Goal: Task Accomplishment & Management: Complete application form

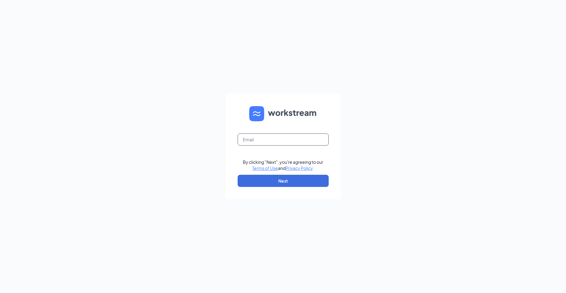
click at [256, 140] on input "text" at bounding box center [283, 139] width 91 height 12
click at [260, 138] on input "text" at bounding box center [283, 139] width 91 height 12
type input "ihop3839@yourihop.com"
click at [279, 180] on button "Next" at bounding box center [283, 181] width 91 height 12
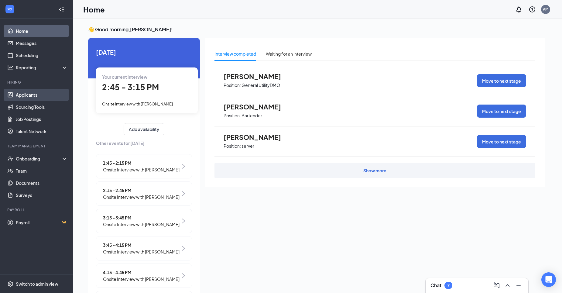
click at [29, 96] on link "Applicants" at bounding box center [42, 95] width 52 height 12
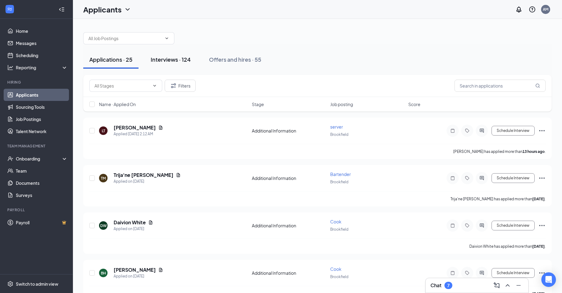
click at [169, 61] on div "Interviews · 124" at bounding box center [171, 60] width 40 height 8
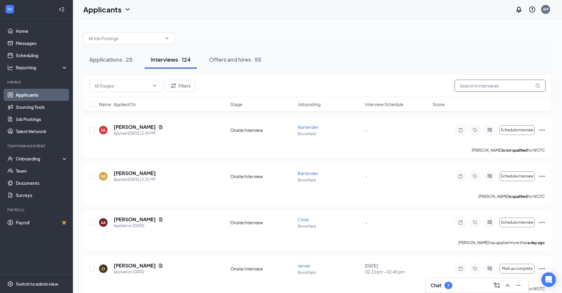
drag, startPoint x: 478, startPoint y: 85, endPoint x: 472, endPoint y: 87, distance: 6.3
click at [477, 85] on input "text" at bounding box center [499, 86] width 91 height 12
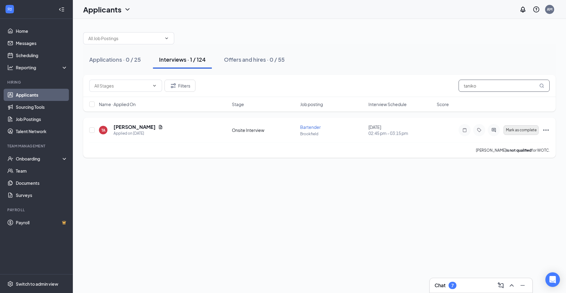
type input "taniko"
click at [512, 131] on span "Mark as complete" at bounding box center [521, 130] width 31 height 4
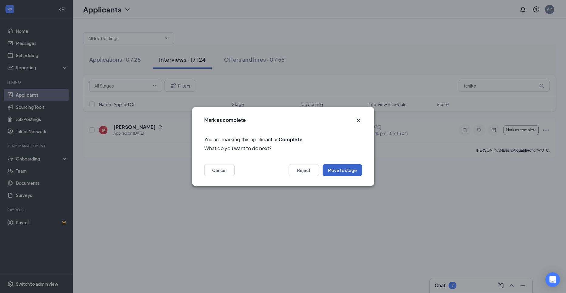
click at [340, 171] on button "Move to stage" at bounding box center [342, 170] width 39 height 12
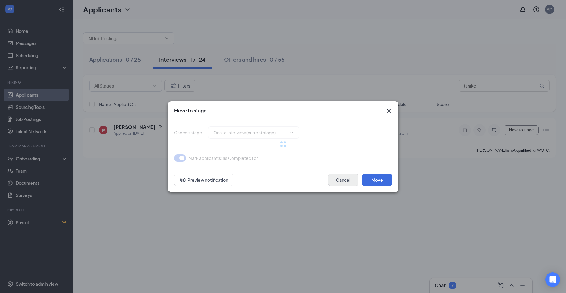
type input "Application Complete (next stage)"
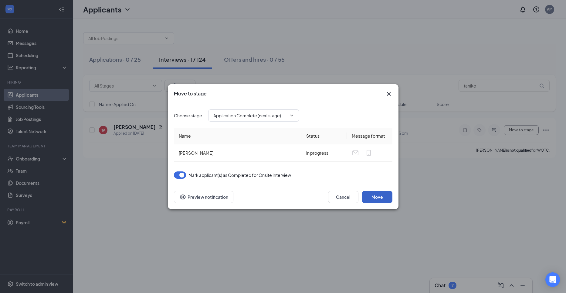
click at [382, 198] on button "Move" at bounding box center [377, 197] width 30 height 12
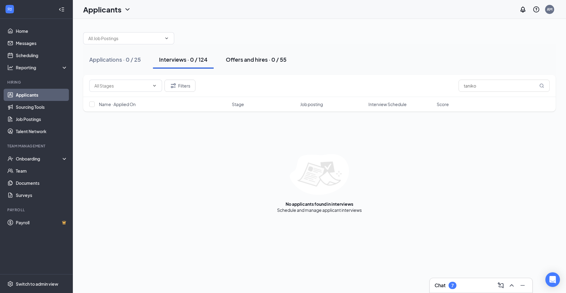
click at [254, 60] on div "Offers and hires · 0 / 55" at bounding box center [256, 60] width 61 height 8
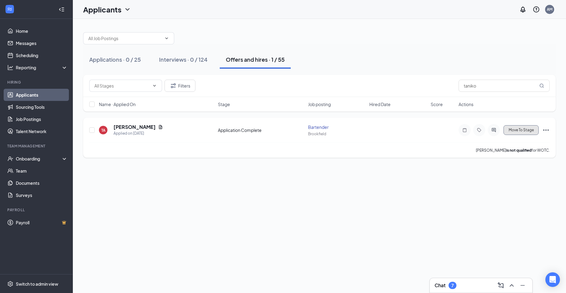
click at [532, 129] on span "Move To Stage" at bounding box center [521, 130] width 25 height 4
type input "Hiring Complete (final stage)"
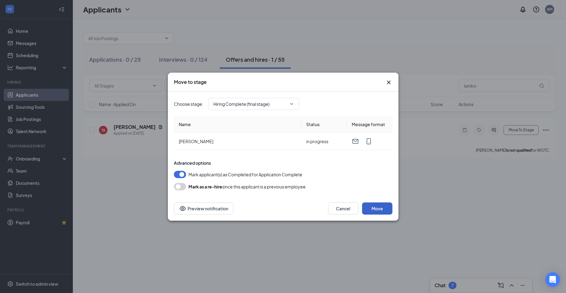
click at [382, 207] on button "Move" at bounding box center [377, 208] width 30 height 12
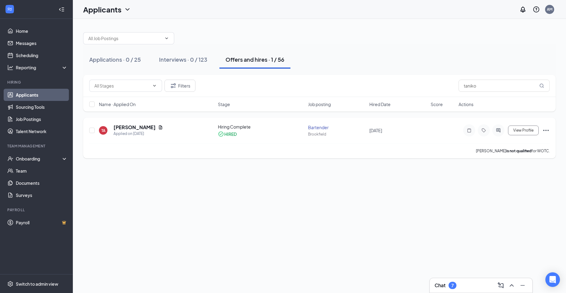
click at [547, 129] on icon "Ellipses" at bounding box center [546, 130] width 7 height 7
click at [509, 192] on p "Move to stage" at bounding box center [519, 195] width 52 height 6
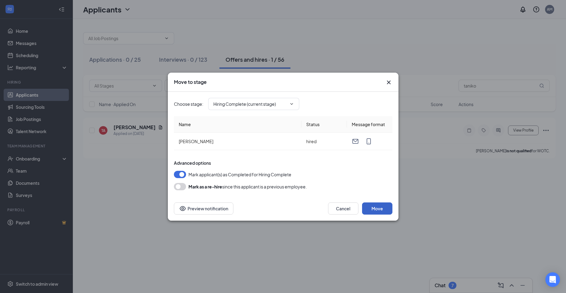
click at [389, 211] on button "Move" at bounding box center [377, 208] width 30 height 12
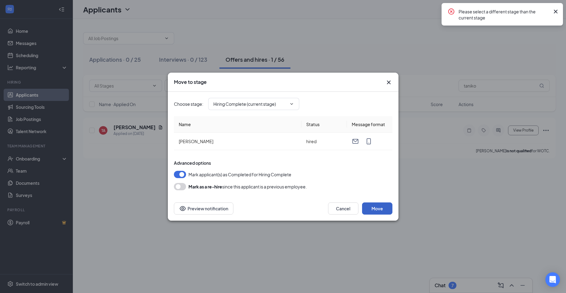
click at [381, 206] on button "Move" at bounding box center [377, 208] width 30 height 12
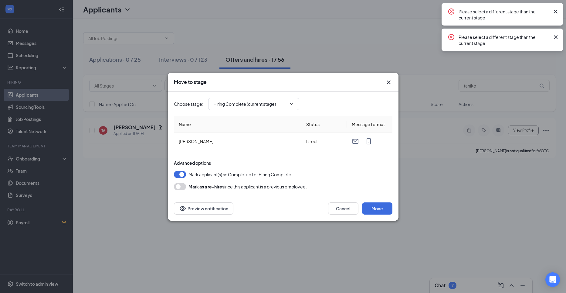
click at [389, 80] on icon "Cross" at bounding box center [388, 82] width 7 height 7
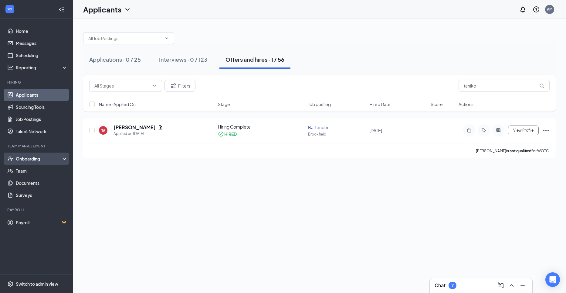
click at [35, 158] on div "Onboarding" at bounding box center [39, 158] width 47 height 6
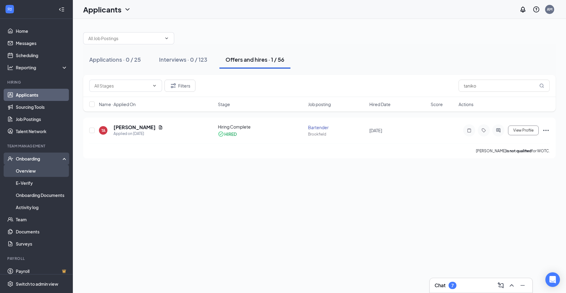
click at [37, 168] on link "Overview" at bounding box center [42, 171] width 52 height 12
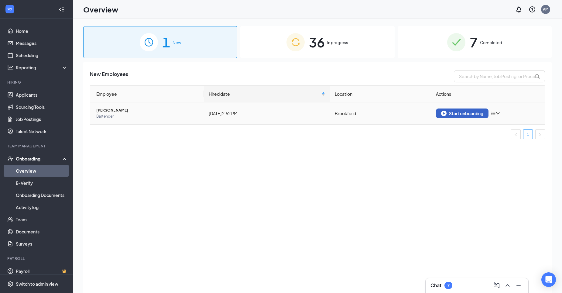
click at [460, 112] on div "Start onboarding" at bounding box center [462, 113] width 42 height 5
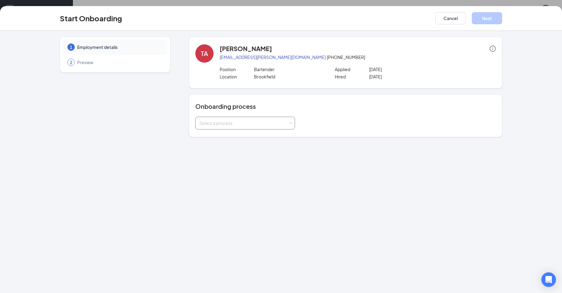
click at [281, 122] on div "Select a process" at bounding box center [243, 123] width 89 height 6
click at [250, 149] on li "Teammate onboarding" at bounding box center [245, 146] width 100 height 11
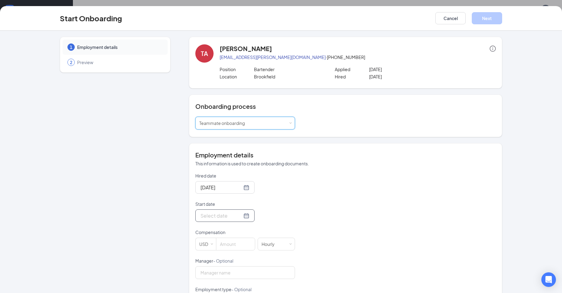
click at [227, 215] on input "Start date" at bounding box center [221, 216] width 42 height 8
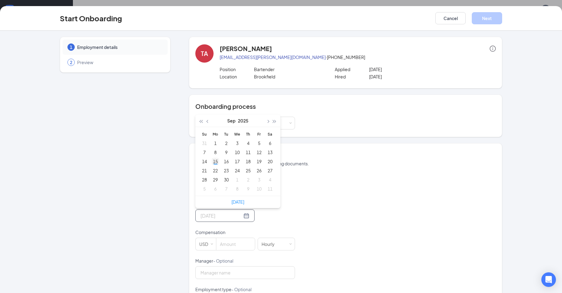
type input "[DATE]"
click at [213, 162] on div "15" at bounding box center [215, 161] width 7 height 7
click at [234, 243] on input at bounding box center [235, 244] width 39 height 12
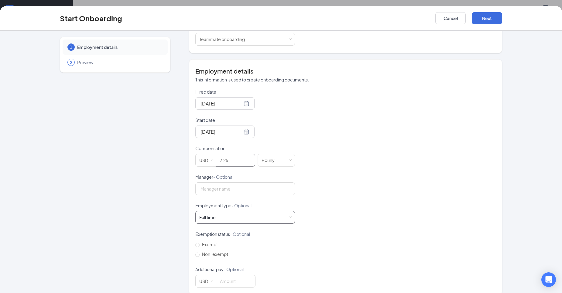
scroll to position [91, 0]
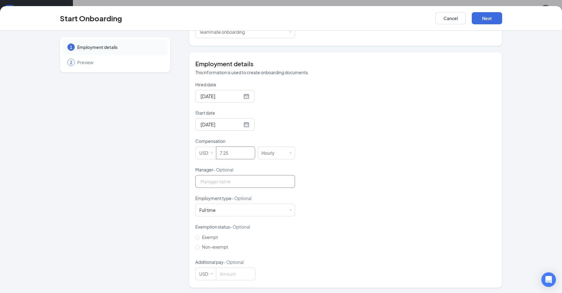
type input "7.25"
click at [219, 178] on input "Manager - Optional" at bounding box center [245, 181] width 100 height 13
type input "[PERSON_NAME]"
click at [195, 247] on input "Non-exempt" at bounding box center [197, 247] width 4 height 4
radio input "true"
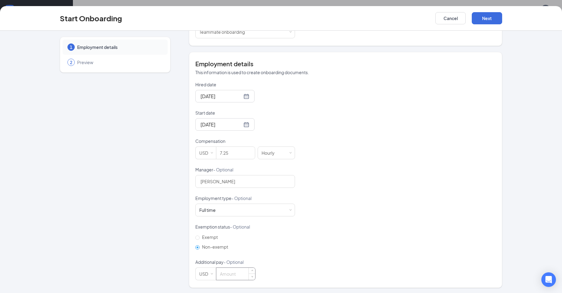
click at [231, 274] on input at bounding box center [235, 273] width 39 height 12
type input "2.33"
click at [482, 19] on button "Next" at bounding box center [486, 18] width 30 height 12
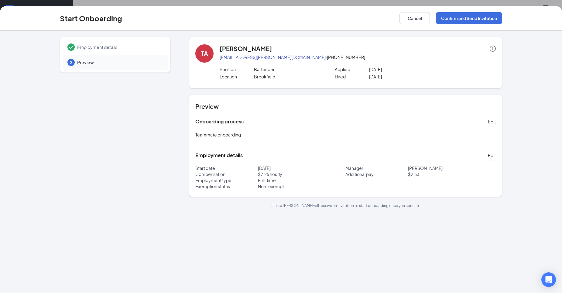
scroll to position [0, 0]
click at [461, 20] on button "Confirm and Send Invitation" at bounding box center [469, 18] width 66 height 12
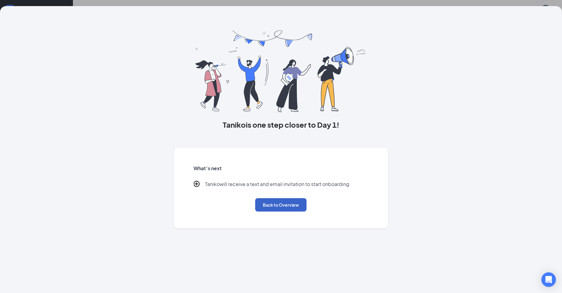
click at [282, 207] on button "Back to Overview" at bounding box center [280, 204] width 51 height 13
